Goal: Task Accomplishment & Management: Complete application form

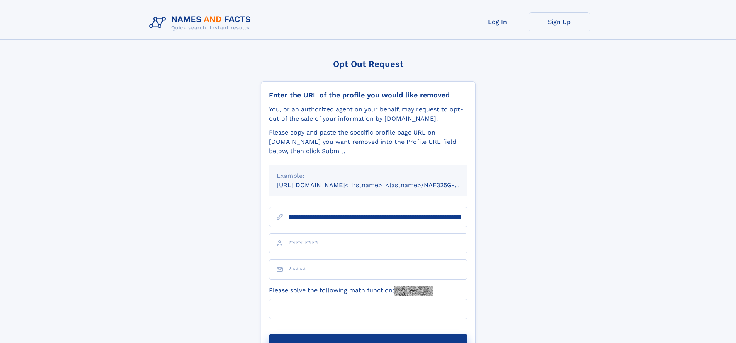
scroll to position [0, 95]
type input "**********"
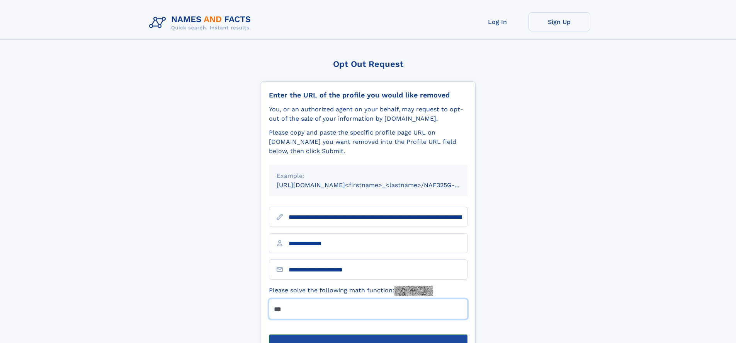
type input "***"
click at [368, 334] on button "Submit Opt Out Request" at bounding box center [368, 346] width 199 height 25
